Goal: Task Accomplishment & Management: Use online tool/utility

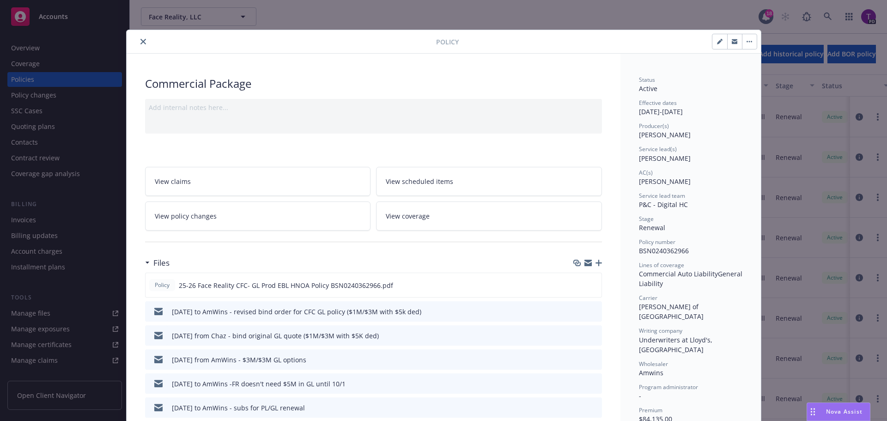
scroll to position [46, 0]
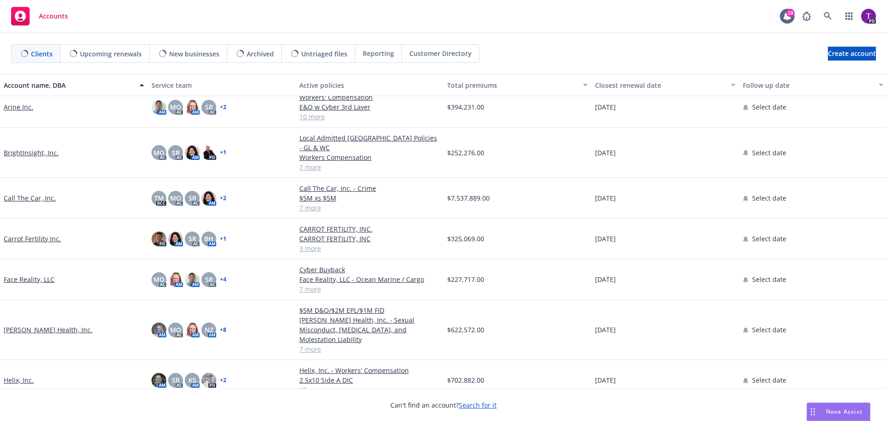
scroll to position [185, 0]
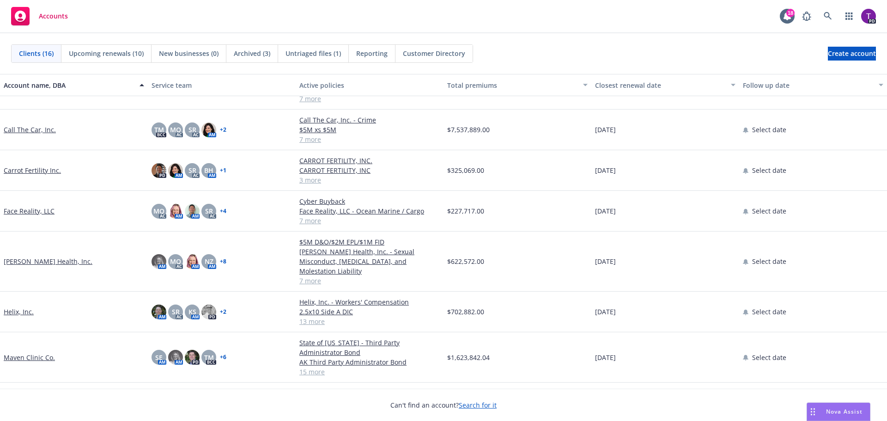
click at [37, 206] on link "Face Reality, LLC" at bounding box center [29, 211] width 51 height 10
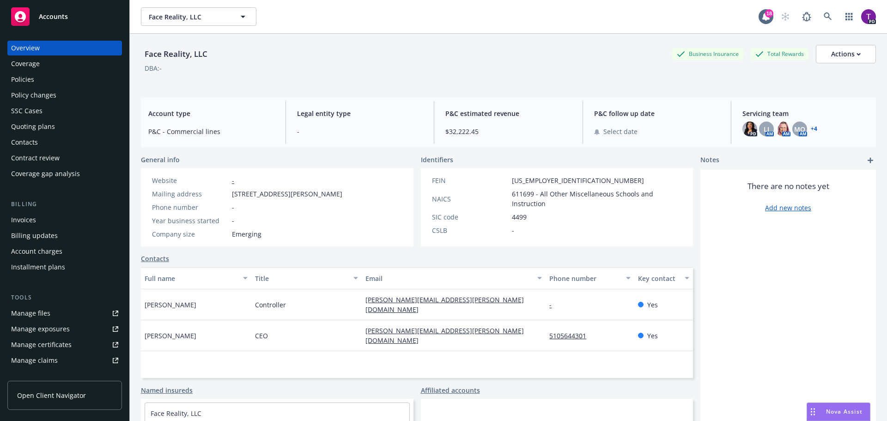
click at [43, 80] on div "Policies" at bounding box center [64, 79] width 107 height 15
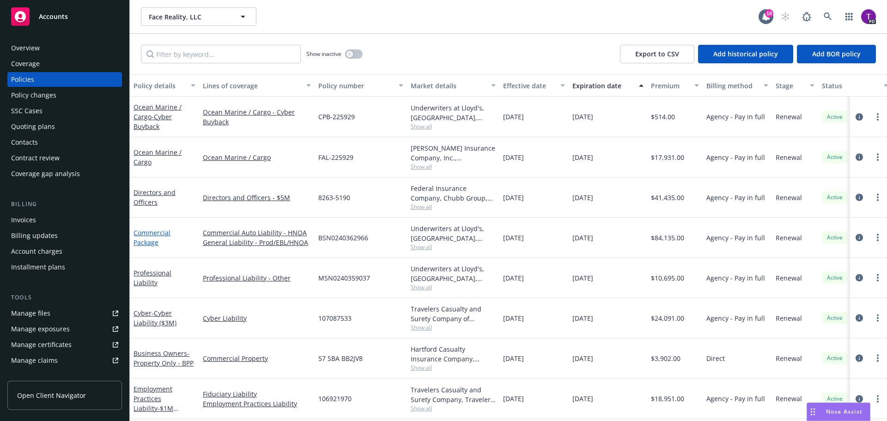
click at [153, 233] on link "Commercial Package" at bounding box center [151, 237] width 37 height 18
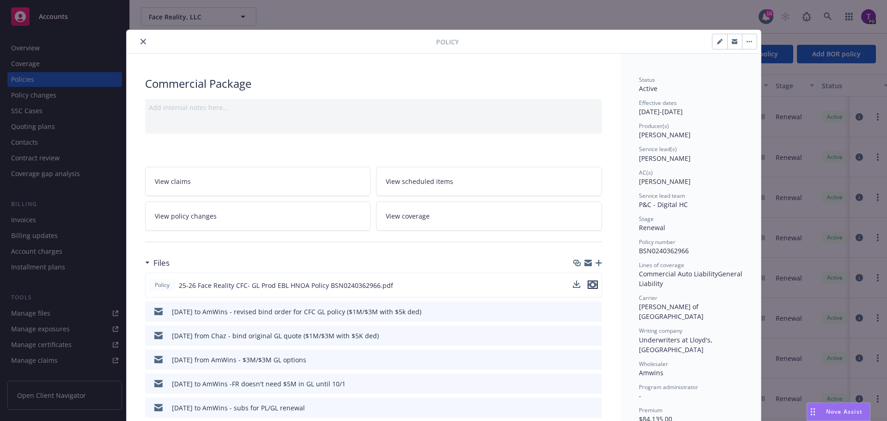
click at [591, 281] on icon "preview file" at bounding box center [592, 284] width 8 height 6
click at [140, 42] on icon "close" at bounding box center [143, 42] width 6 height 6
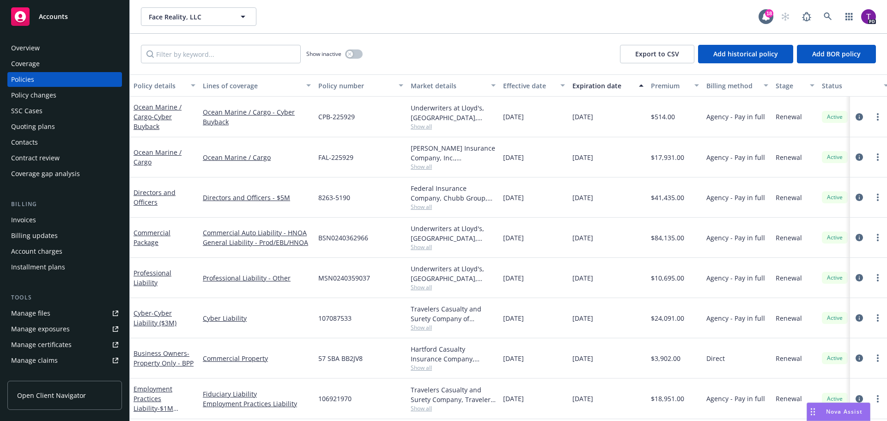
click at [58, 19] on span "Accounts" at bounding box center [53, 16] width 29 height 7
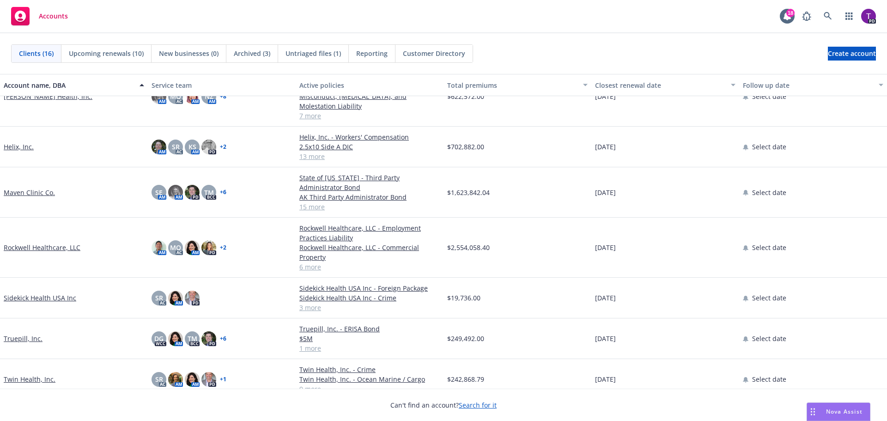
scroll to position [367, 0]
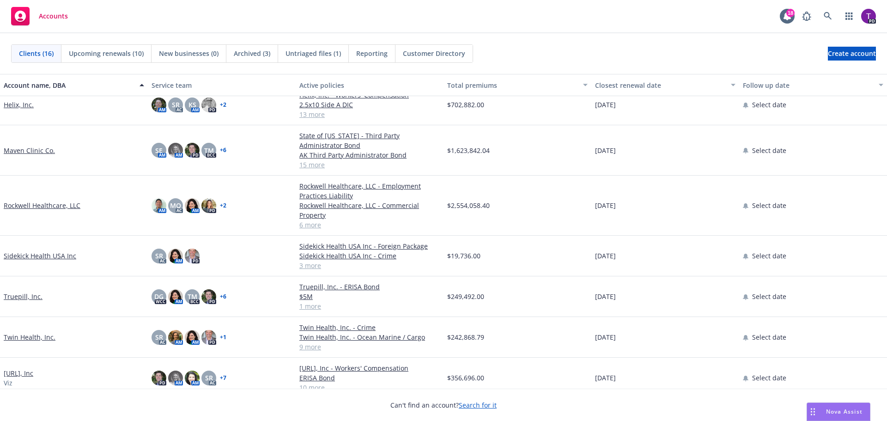
click at [38, 332] on link "Twin Health, Inc." at bounding box center [30, 337] width 52 height 10
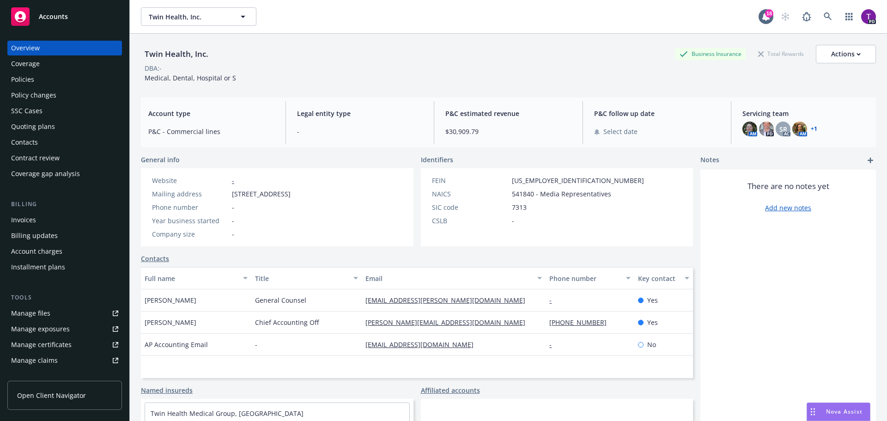
click at [57, 313] on link "Manage files" at bounding box center [64, 313] width 115 height 15
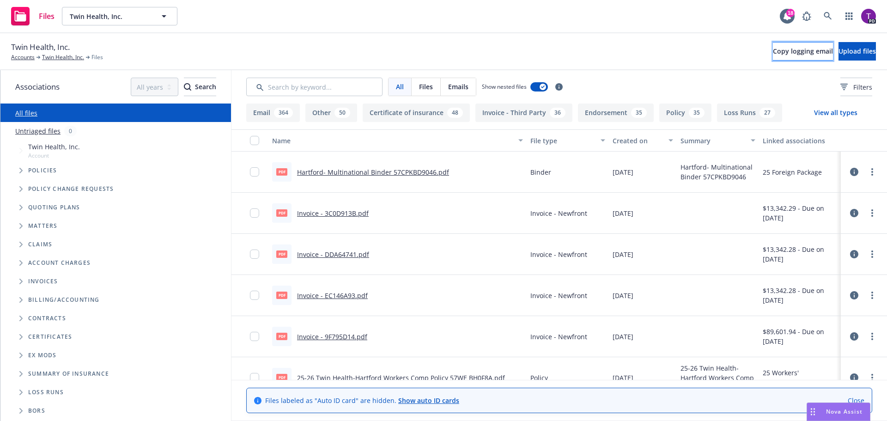
click at [772, 56] on button "Copy logging email" at bounding box center [802, 51] width 60 height 18
click at [363, 92] on input "Search by keyword..." at bounding box center [314, 87] width 136 height 18
click at [772, 50] on span "Copy logging email" at bounding box center [802, 51] width 60 height 9
